Goal: Transaction & Acquisition: Book appointment/travel/reservation

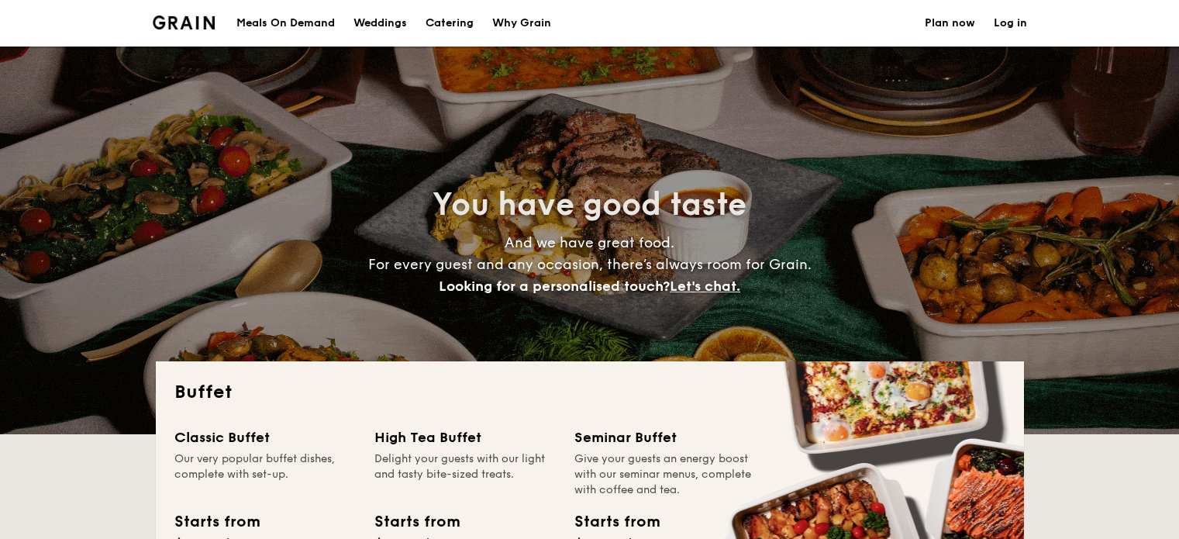
select select
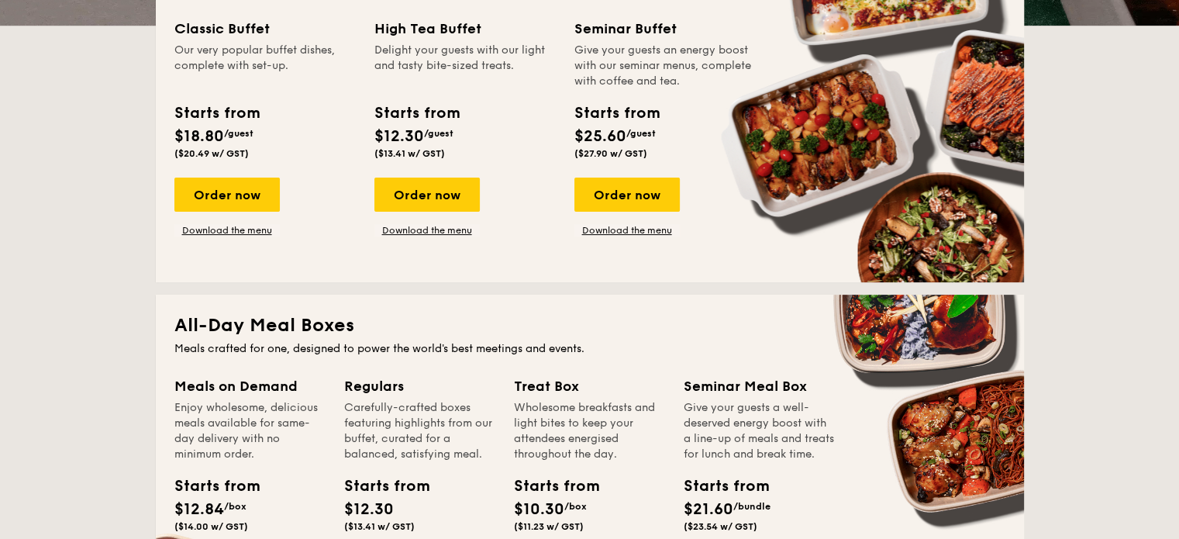
scroll to position [279, 0]
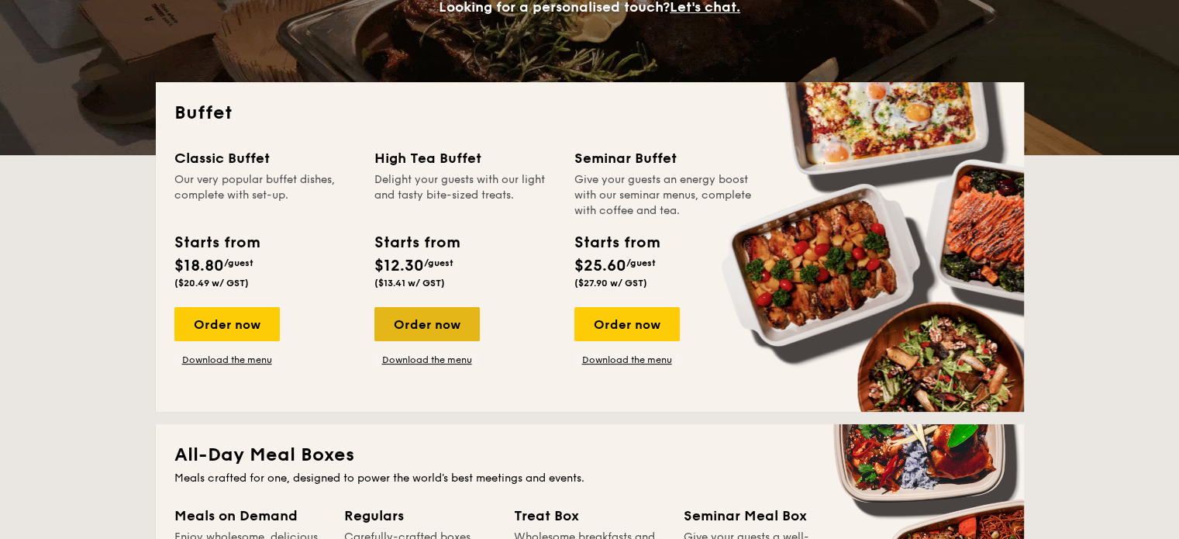
click at [446, 325] on div "Order now" at bounding box center [426, 324] width 105 height 34
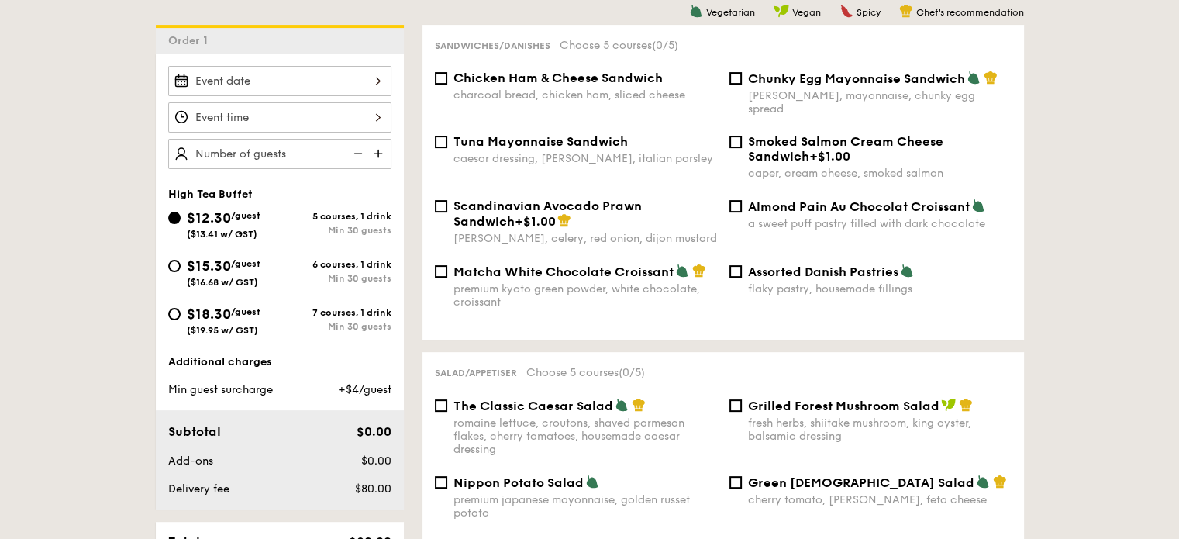
scroll to position [387, 0]
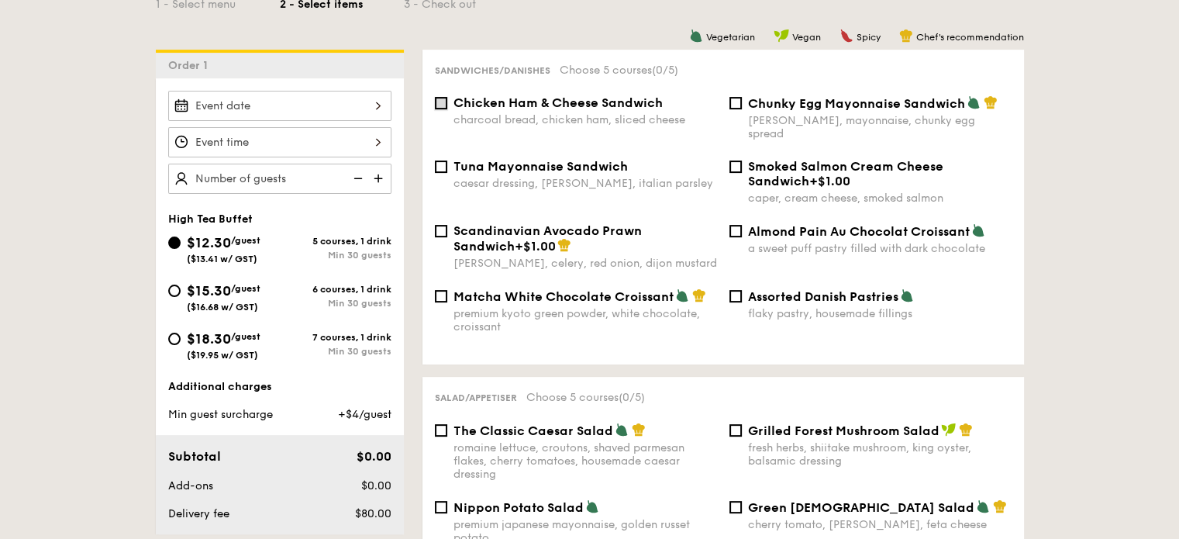
click at [443, 100] on input "Chicken Ham & Cheese Sandwich charcoal bread, chicken ham, sliced cheese" at bounding box center [441, 103] width 12 height 12
checkbox input "true"
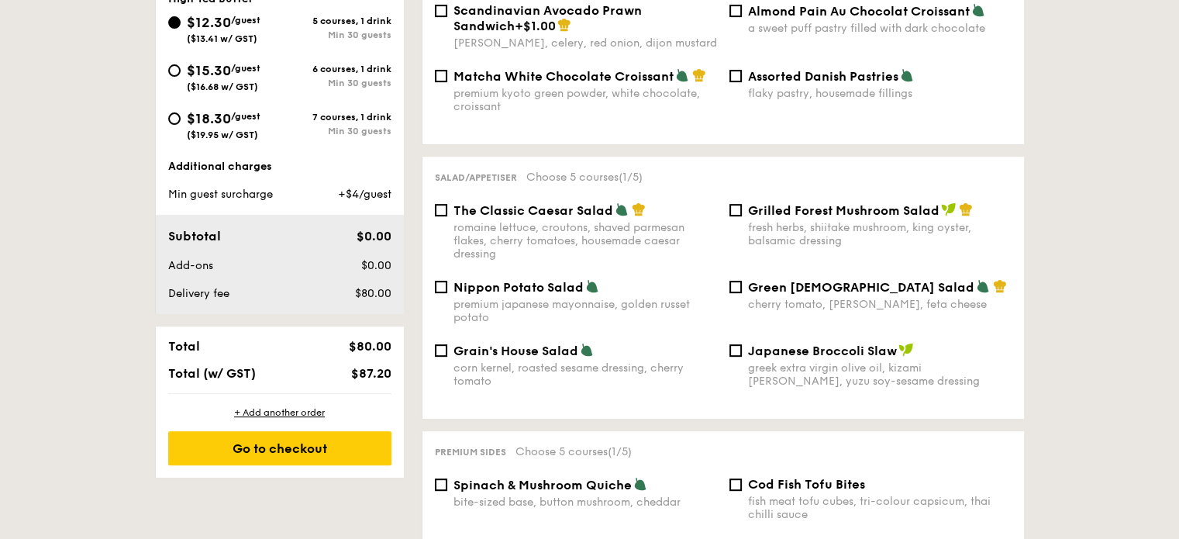
scroll to position [620, 0]
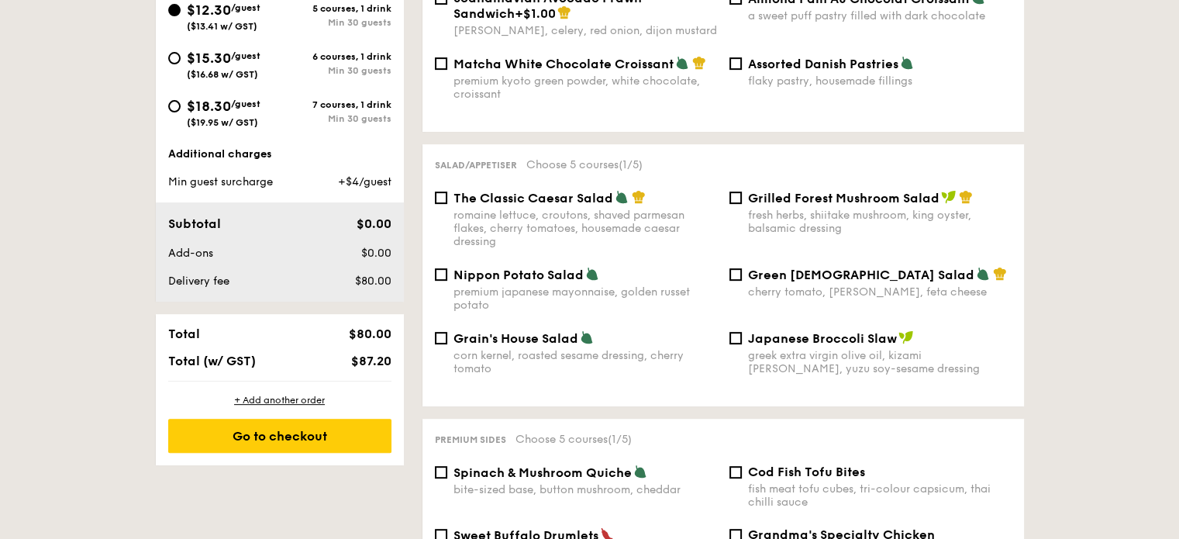
click at [494, 331] on span "Grain's House Salad" at bounding box center [515, 338] width 125 height 15
click at [447, 332] on input "Grain's House Salad corn kernel, roasted sesame dressing, cherry tomato" at bounding box center [441, 338] width 12 height 12
checkbox input "true"
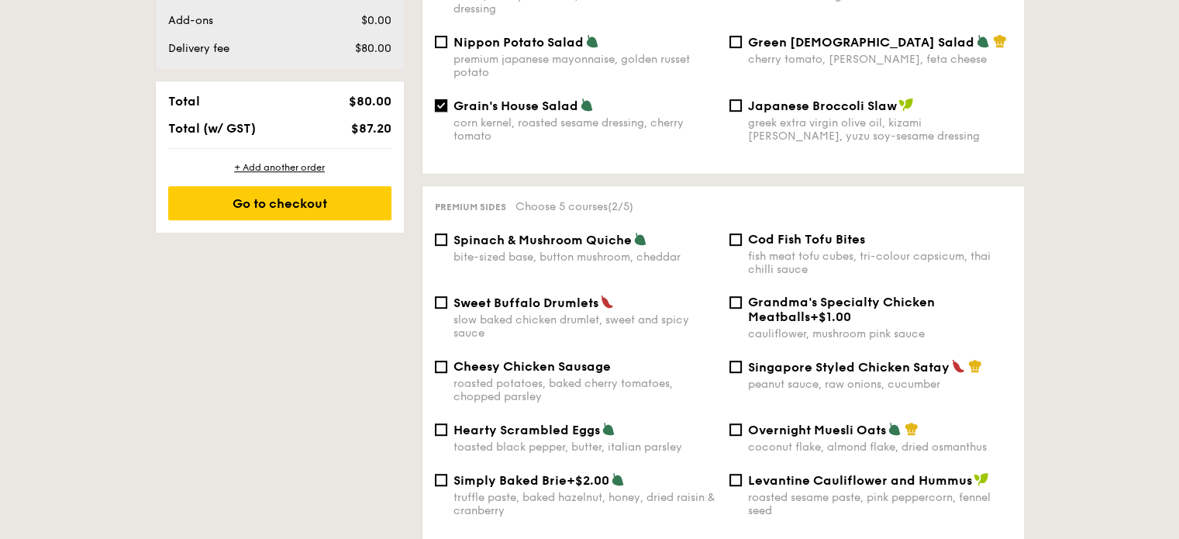
scroll to position [930, 0]
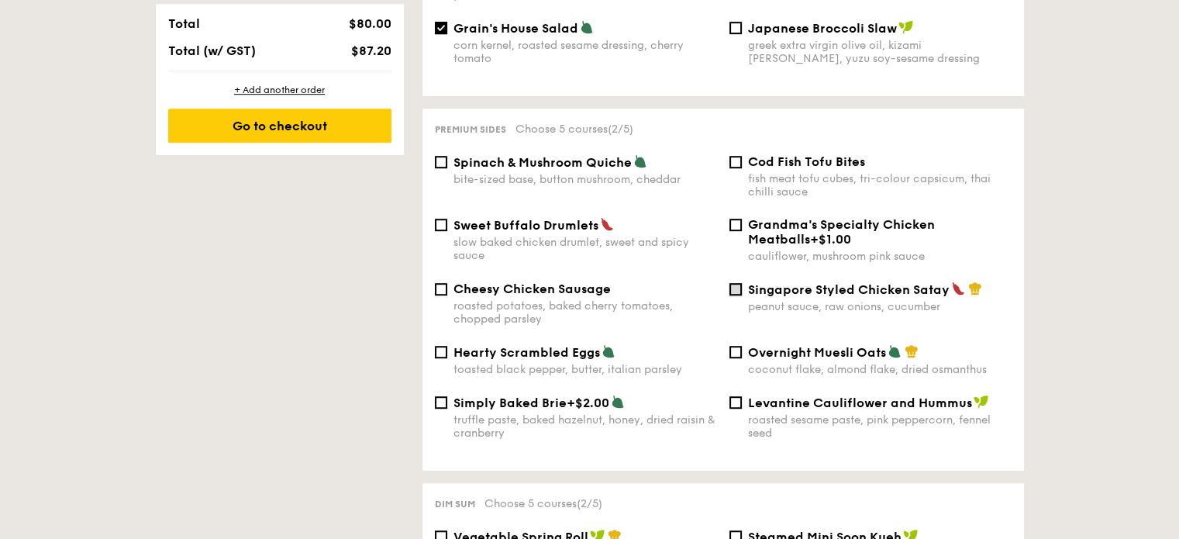
click at [732, 283] on input "Singapore Styled Chicken Satay peanut sauce, raw onions, cucumber" at bounding box center [735, 289] width 12 height 12
checkbox input "true"
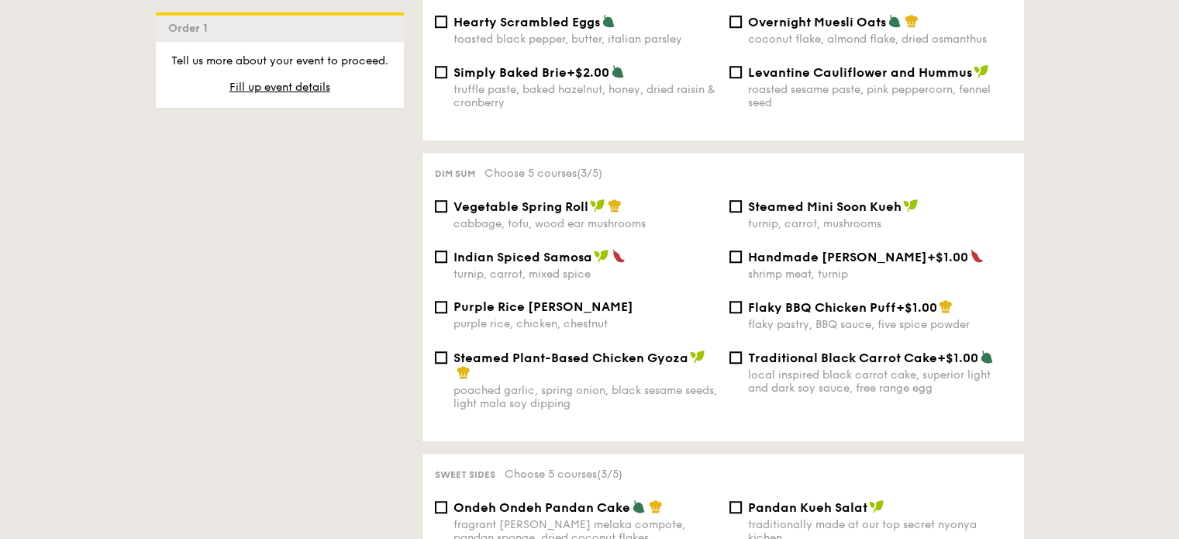
scroll to position [1317, 0]
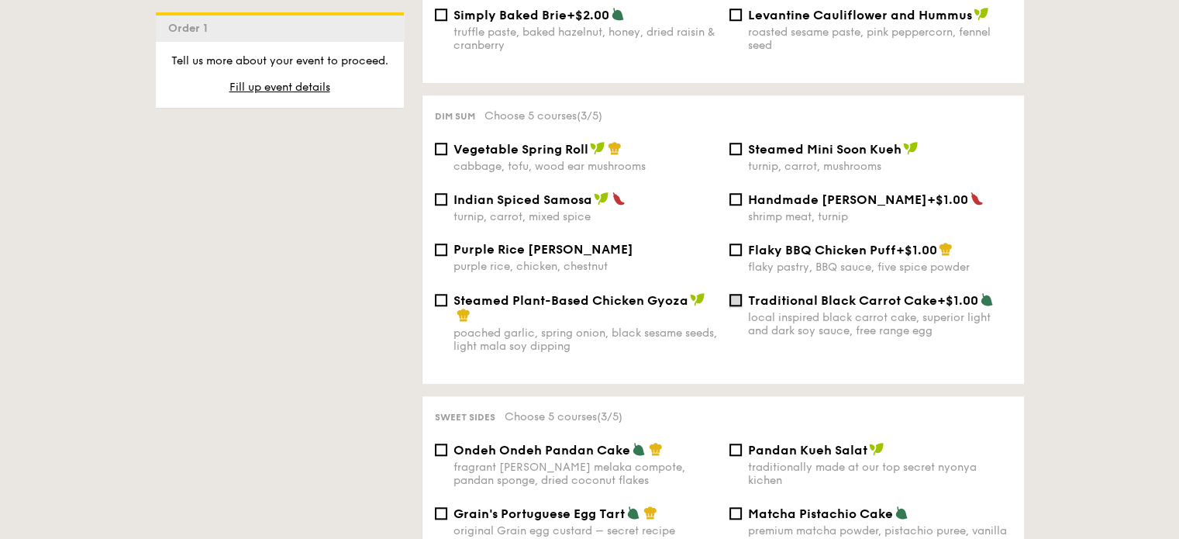
click at [731, 298] on input "Traditional Black Carrot Cake +$1.00 local inspired black carrot cake, superior…" at bounding box center [735, 300] width 12 height 12
checkbox input "true"
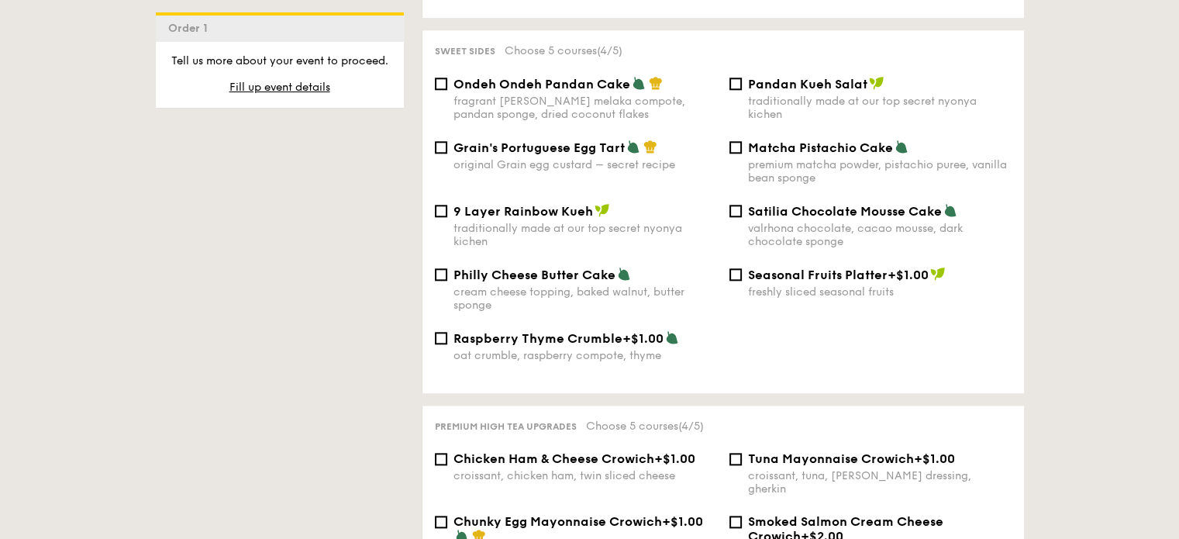
scroll to position [1705, 0]
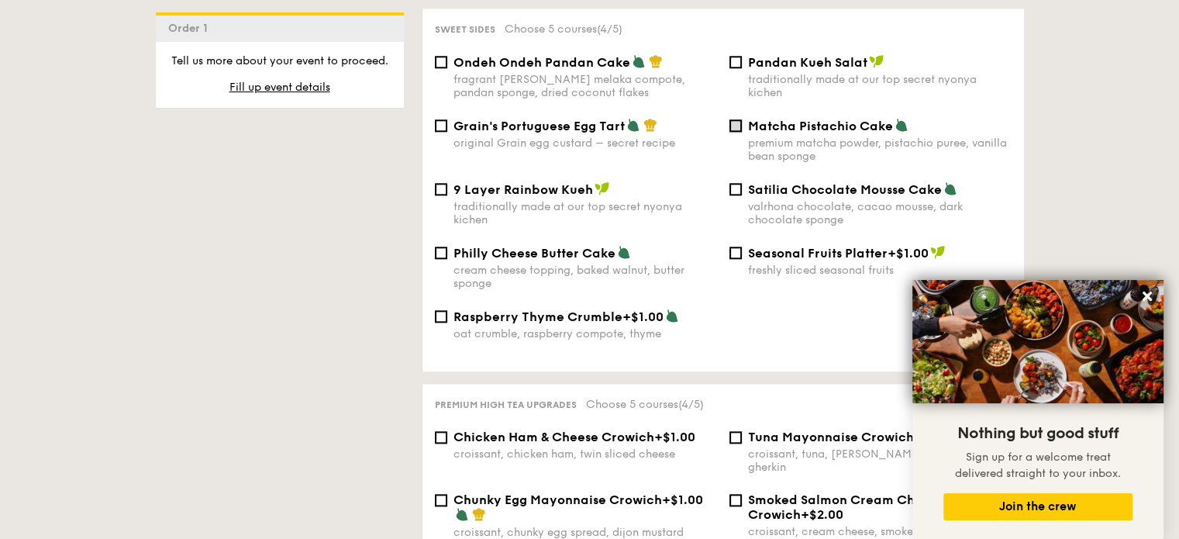
click at [733, 132] on input "Matcha Pistachio Cake premium matcha powder, pistachio puree, vanilla bean spon…" at bounding box center [735, 125] width 12 height 12
checkbox input "true"
click at [1152, 300] on icon at bounding box center [1147, 296] width 14 height 14
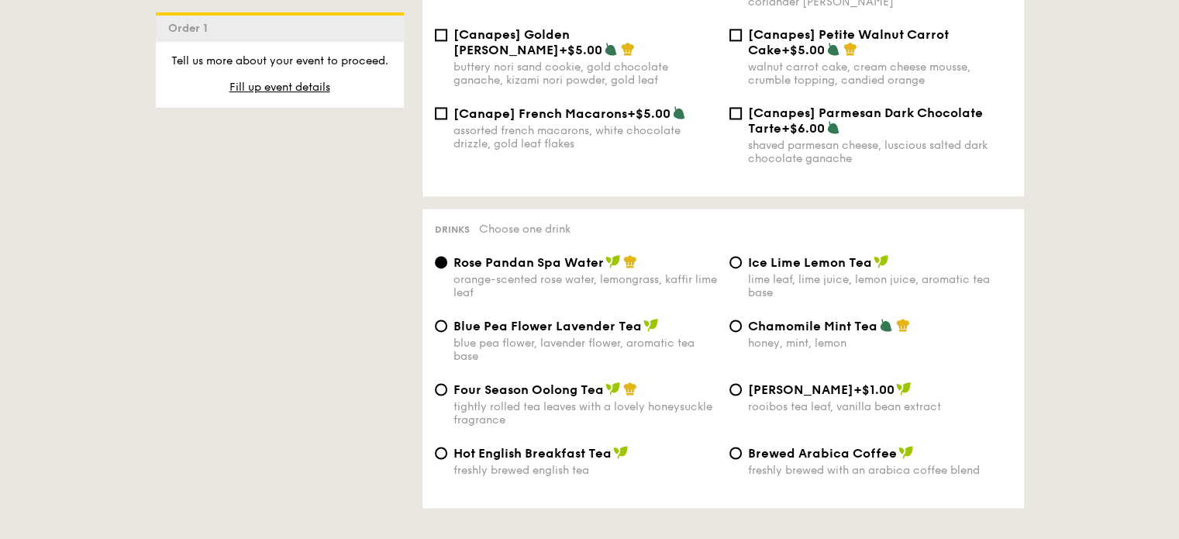
scroll to position [2480, 0]
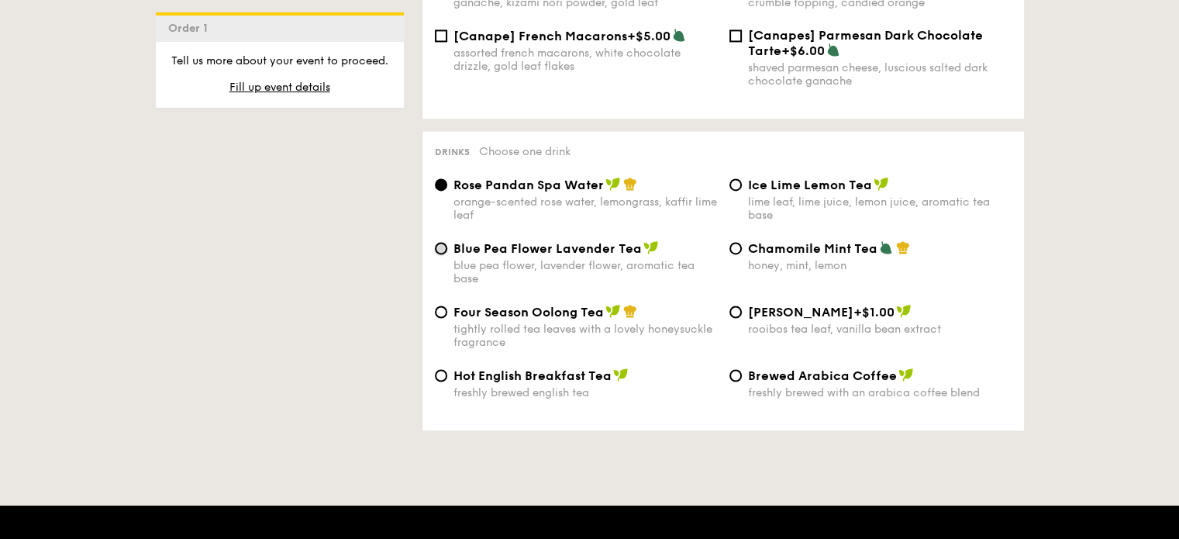
click at [437, 252] on input "Blue Pea Flower Lavender Tea blue pea flower, lavender flower, aromatic tea base" at bounding box center [441, 248] width 12 height 12
radio input "true"
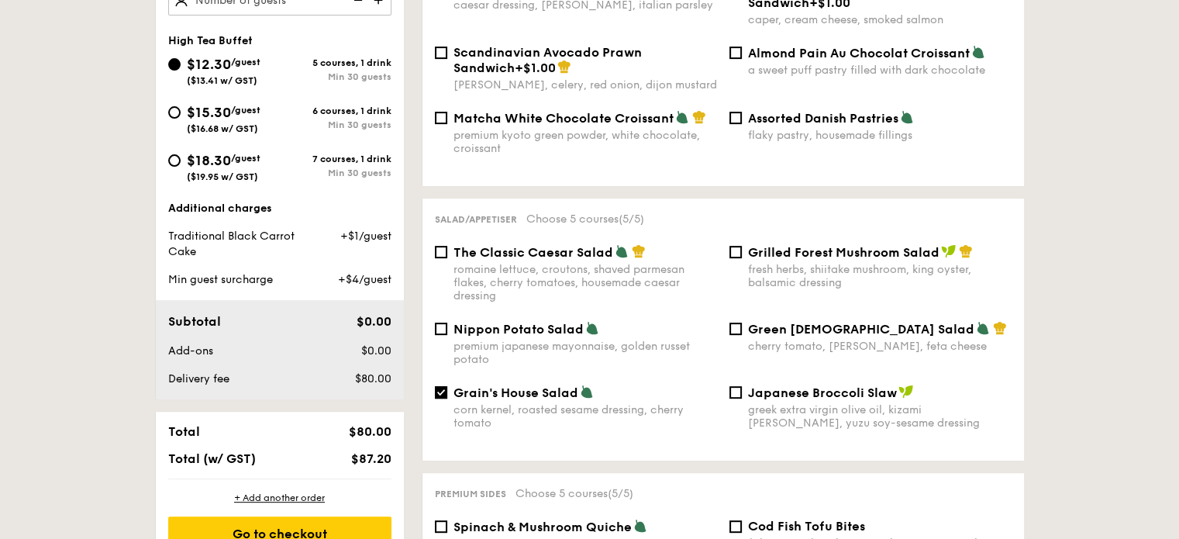
scroll to position [387, 0]
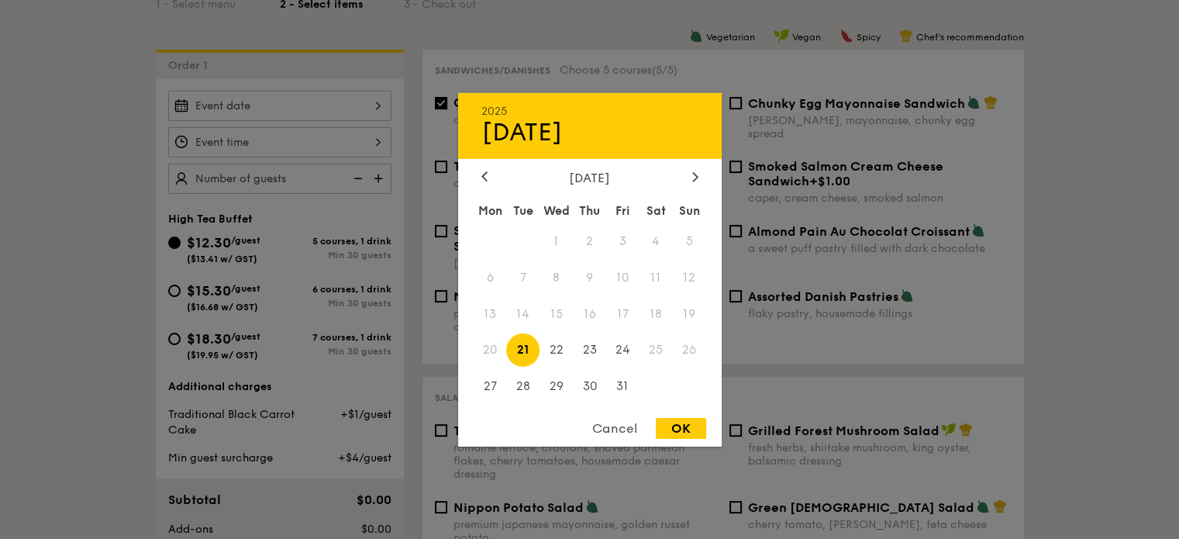
click at [370, 103] on div "2025 Oct [DATE] Tue Wed Thu Fri Sat Sun 1 2 3 4 5 6 7 8 9 10 11 12 13 14 15 16 …" at bounding box center [279, 106] width 223 height 30
click at [628, 422] on div "Cancel" at bounding box center [615, 428] width 76 height 21
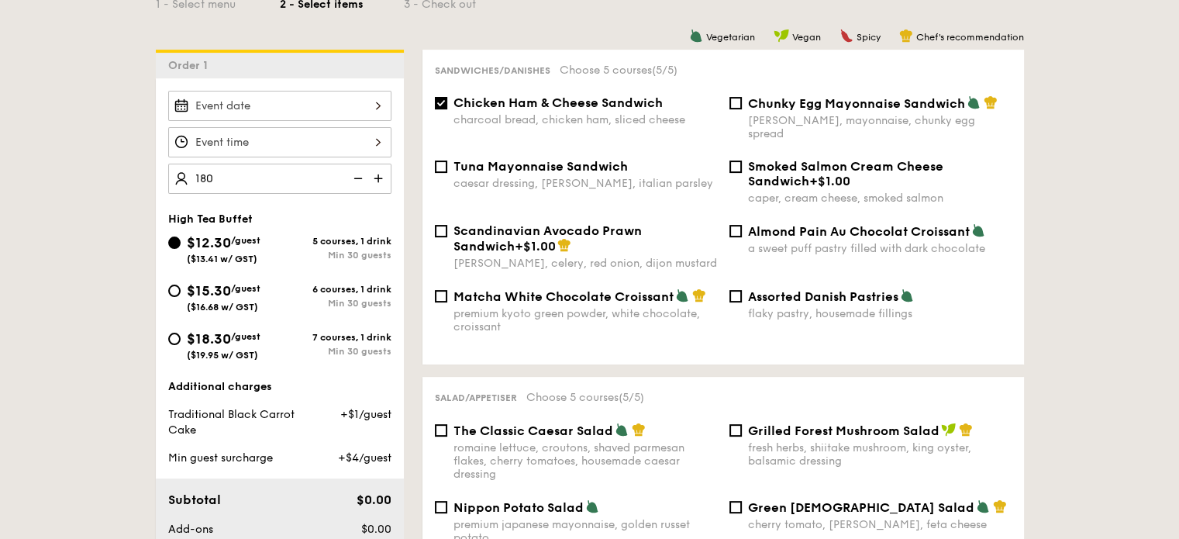
type input "180 guests"
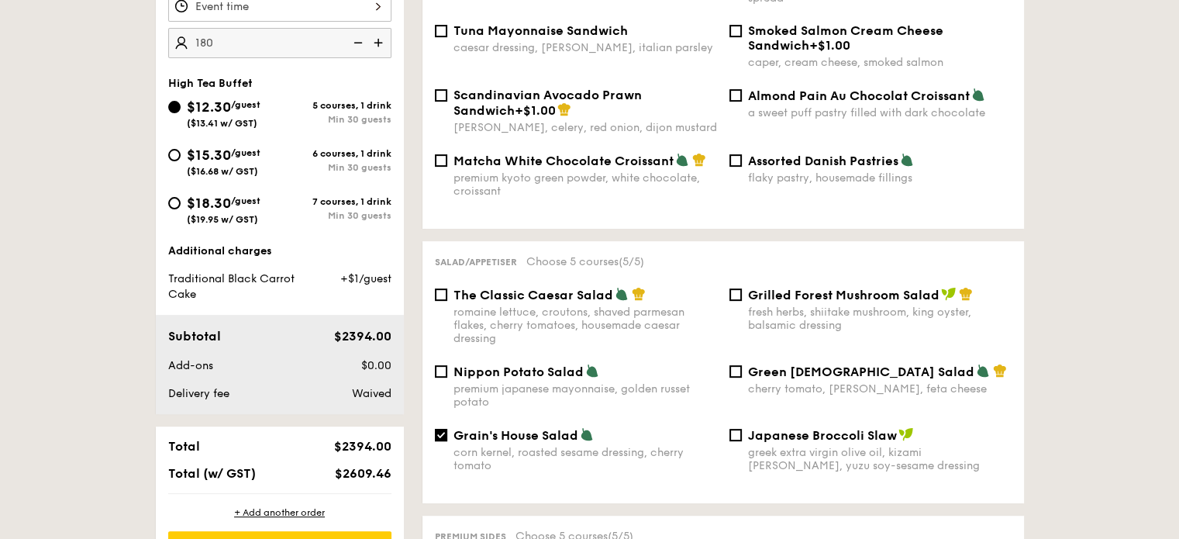
scroll to position [542, 0]
